Goal: Find specific page/section

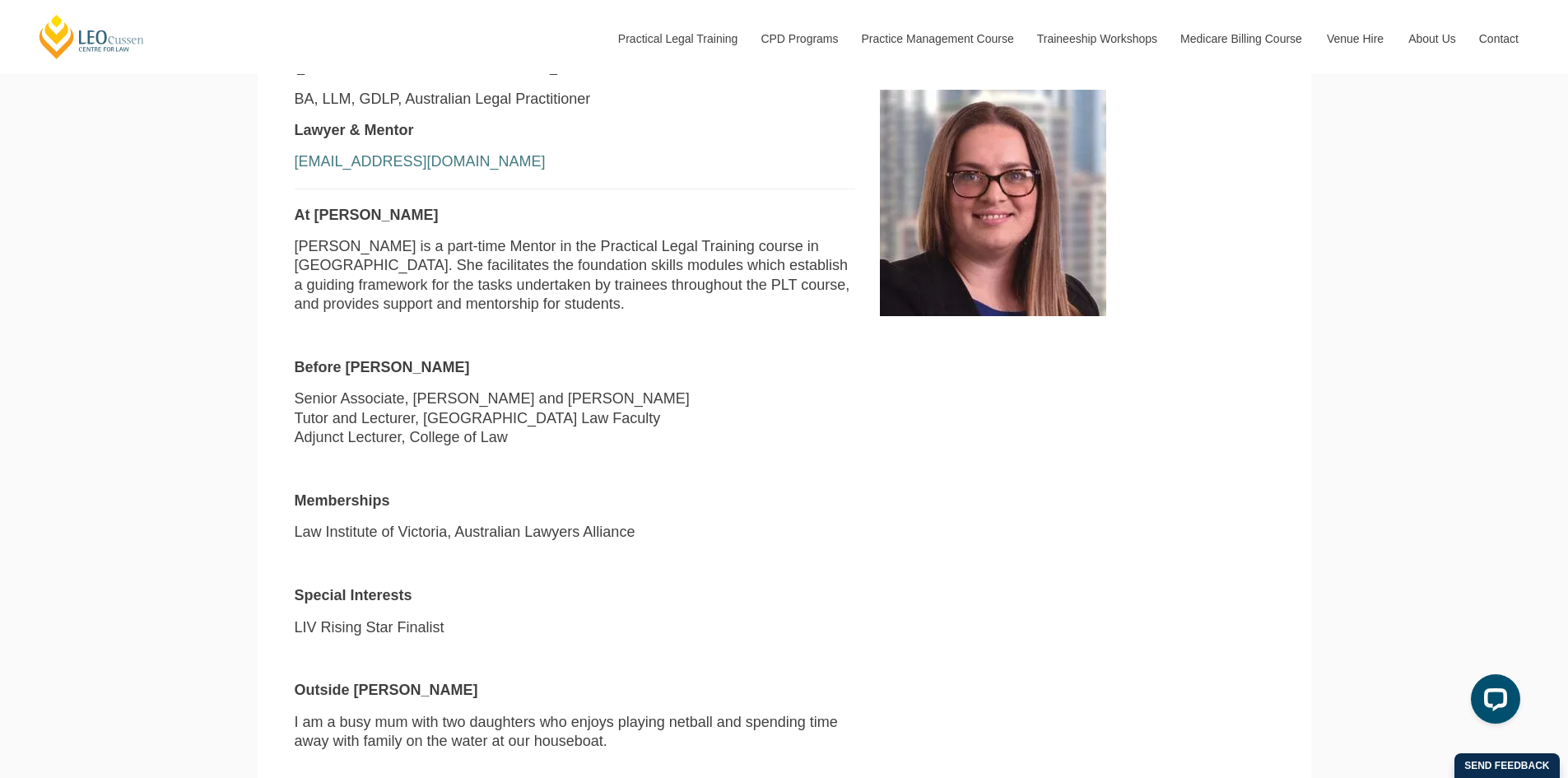
scroll to position [576, 0]
